Goal: Information Seeking & Learning: Find specific page/section

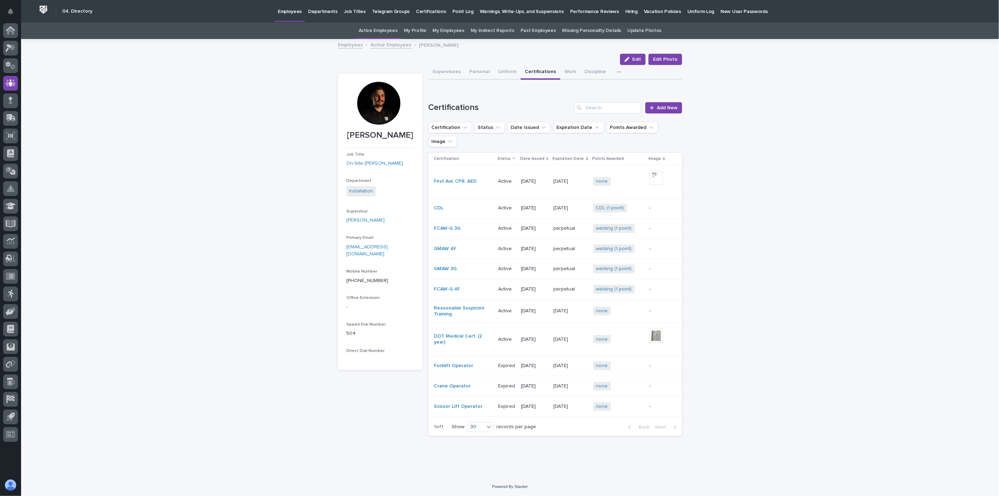
click at [381, 47] on link "Active Employees" at bounding box center [391, 44] width 41 height 8
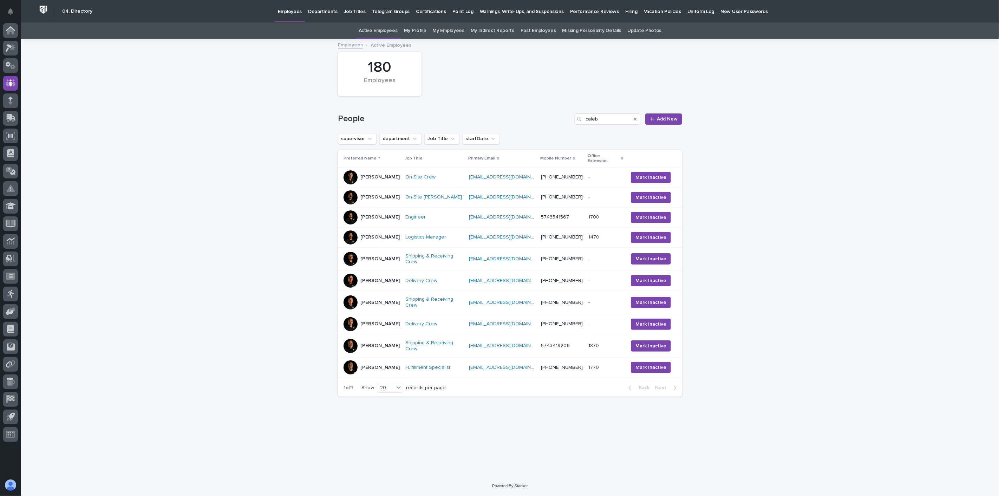
click at [417, 30] on link "My Profile" at bounding box center [415, 30] width 22 height 17
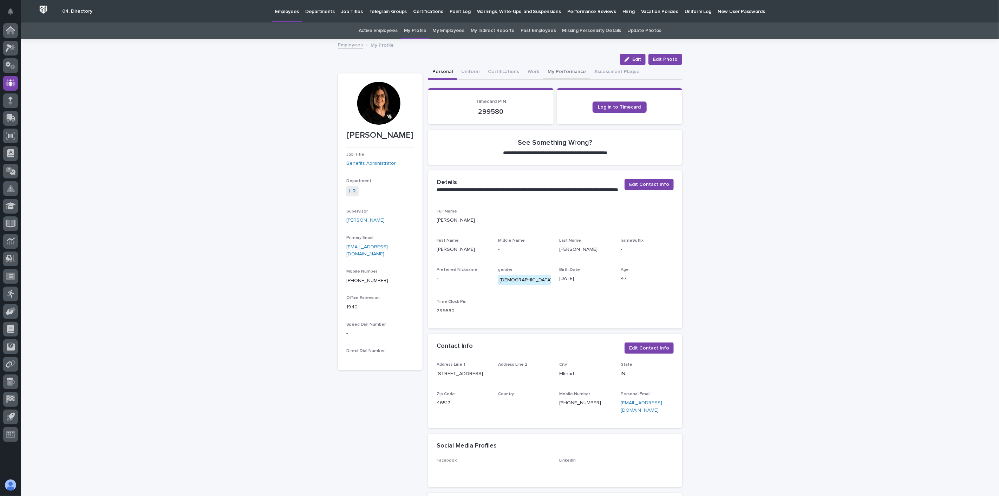
click at [556, 69] on button "My Performance" at bounding box center [567, 72] width 47 height 15
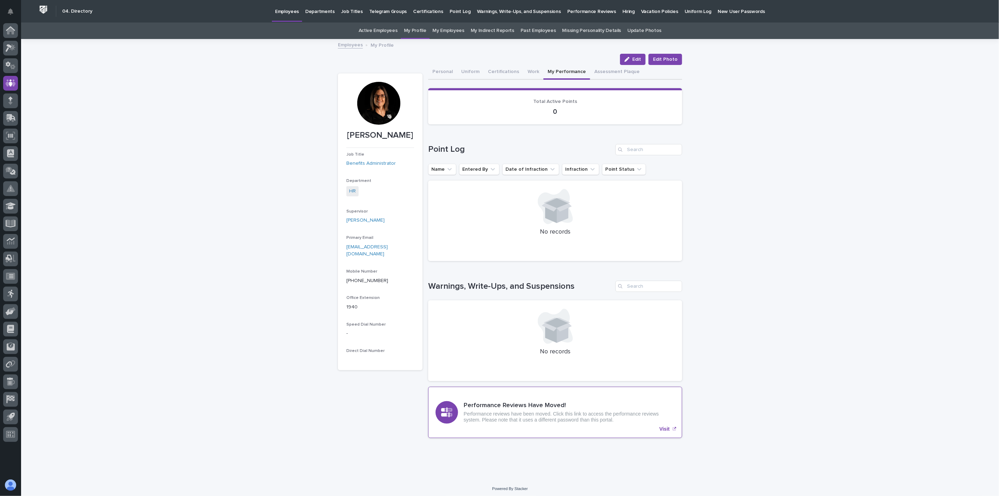
click at [554, 419] on p "Performance reviews have been moved. Click this link to access the performance …" at bounding box center [569, 417] width 211 height 12
click at [8, 82] on icon at bounding box center [11, 83] width 10 height 8
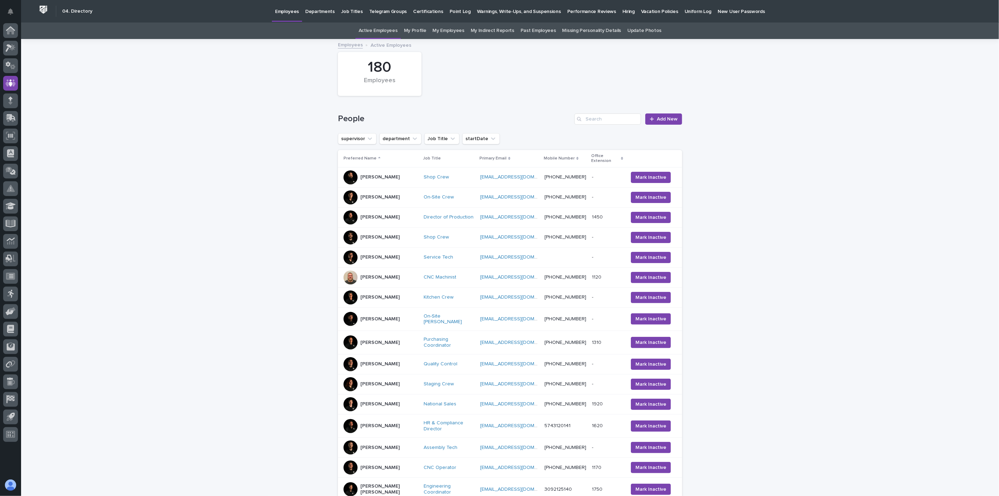
drag, startPoint x: 143, startPoint y: 131, endPoint x: 329, endPoint y: 126, distance: 185.6
click at [145, 131] on div "Loading... Saving… Loading... Saving… 180 Employees People Add New supervisor d…" at bounding box center [510, 342] width 978 height 605
click at [610, 118] on input "Search" at bounding box center [607, 118] width 67 height 11
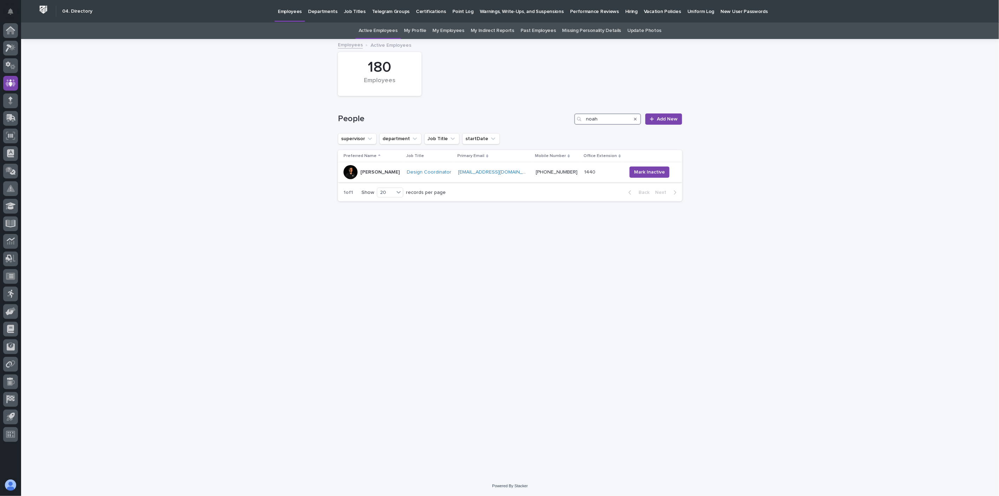
type input "noah"
click at [377, 180] on td "[PERSON_NAME]" at bounding box center [371, 172] width 66 height 20
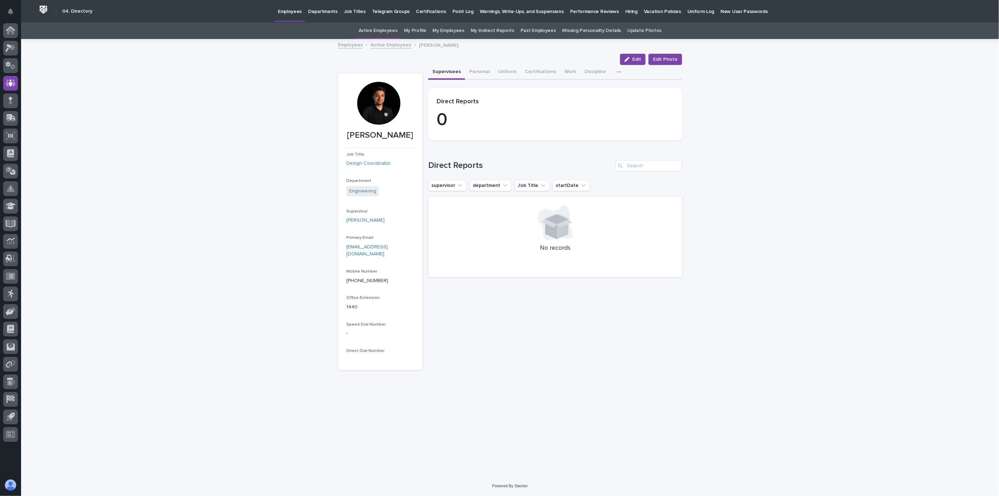
click at [613, 69] on button "button" at bounding box center [620, 72] width 15 height 14
click at [606, 88] on span "Assessment Plaque" at bounding box center [594, 90] width 44 height 5
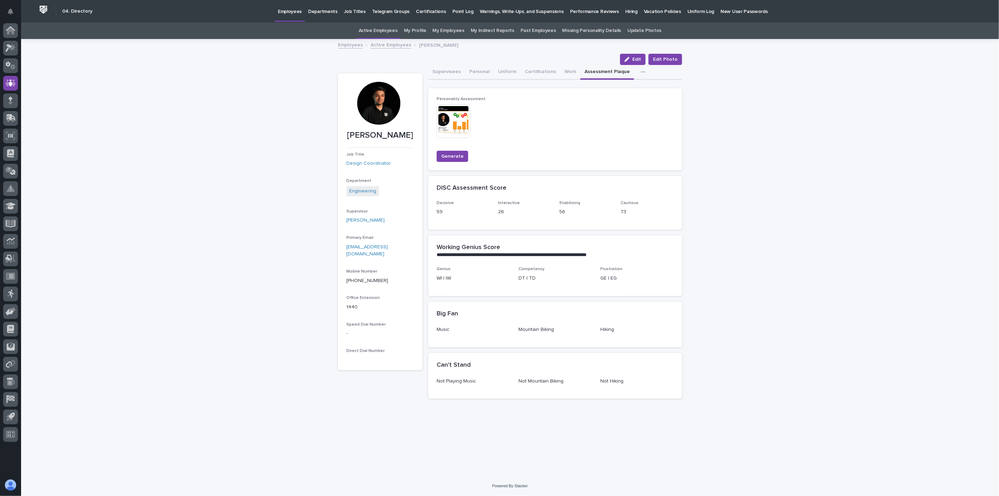
click at [449, 121] on img at bounding box center [454, 121] width 34 height 34
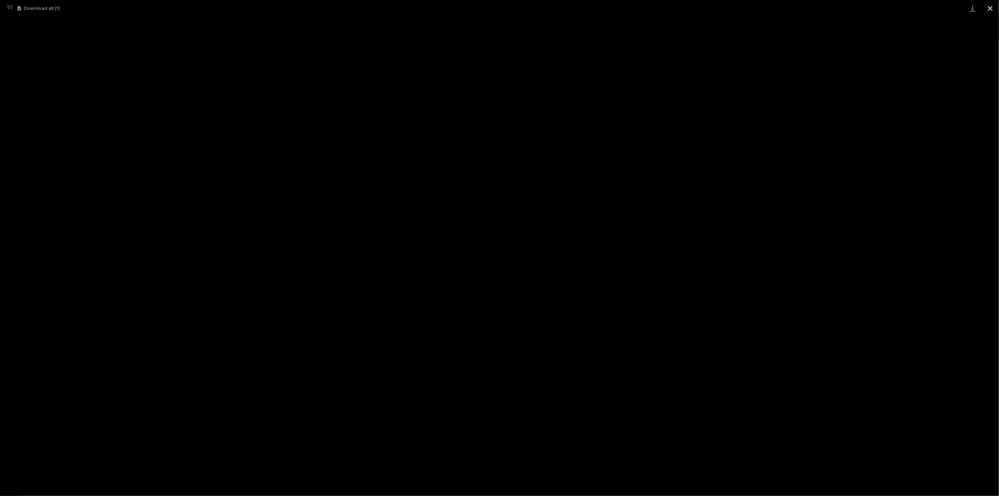
click at [990, 8] on button "Close gallery" at bounding box center [991, 8] width 18 height 17
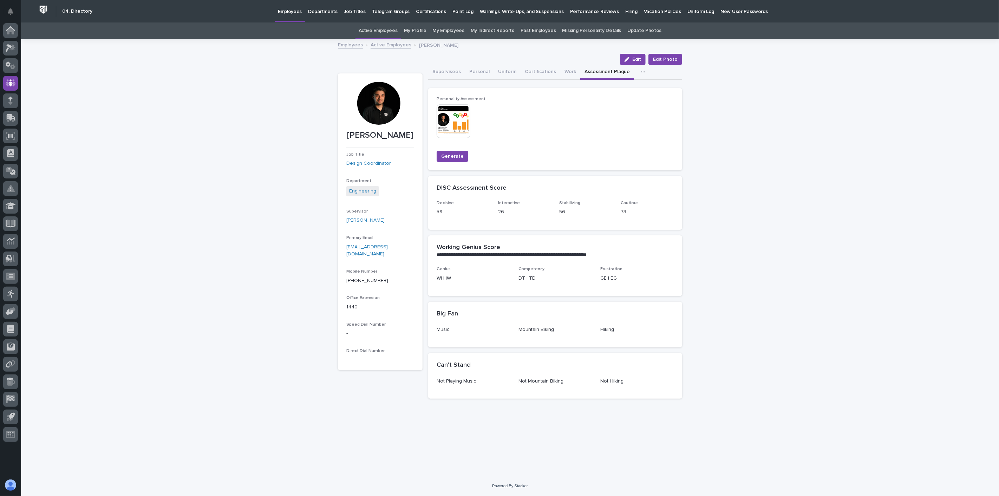
click at [452, 125] on img at bounding box center [454, 121] width 34 height 34
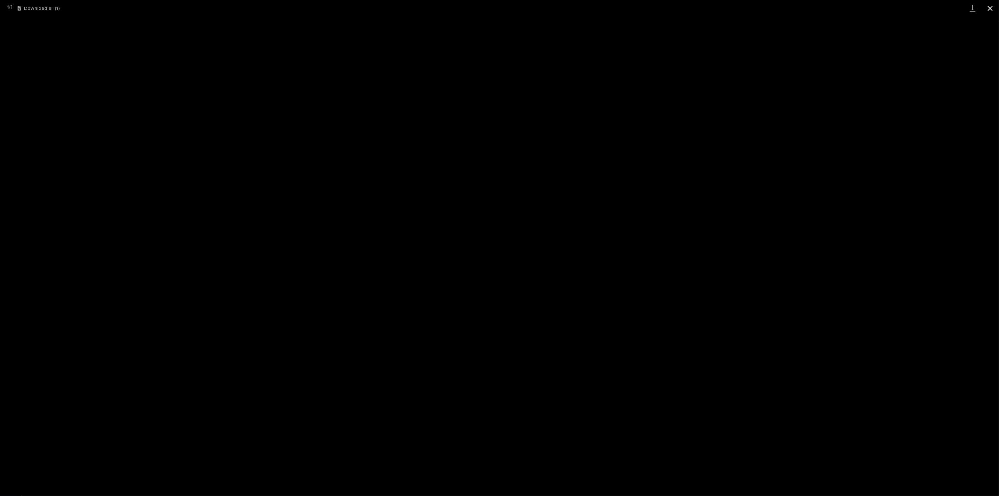
click at [991, 8] on button "Close gallery" at bounding box center [991, 8] width 18 height 17
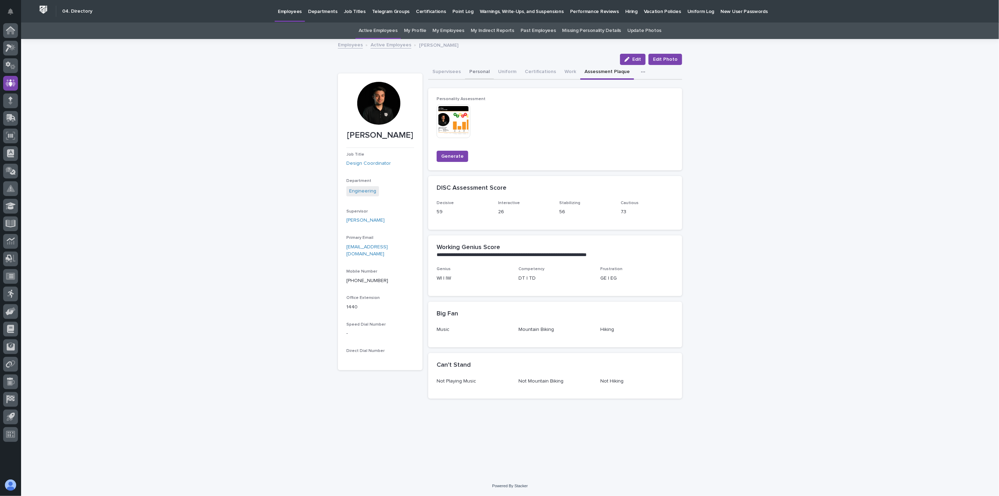
click at [478, 71] on button "Personal" at bounding box center [479, 72] width 29 height 15
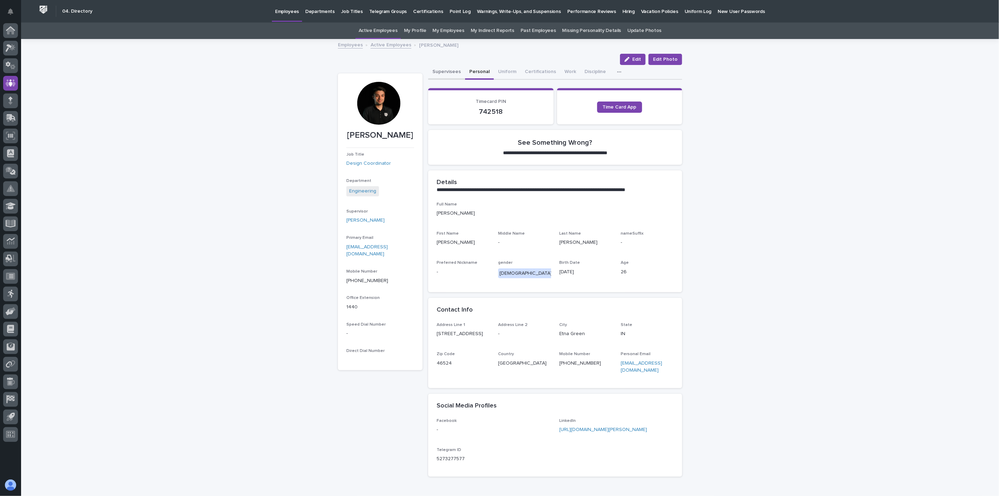
click at [437, 70] on button "Supervisees" at bounding box center [446, 72] width 37 height 15
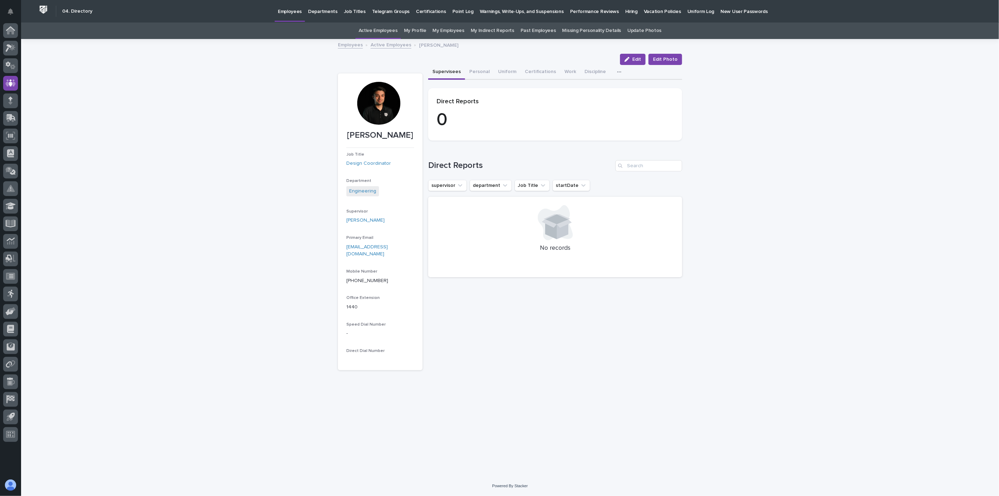
click at [390, 44] on link "Active Employees" at bounding box center [391, 44] width 41 height 8
